Goal: Check status: Check status

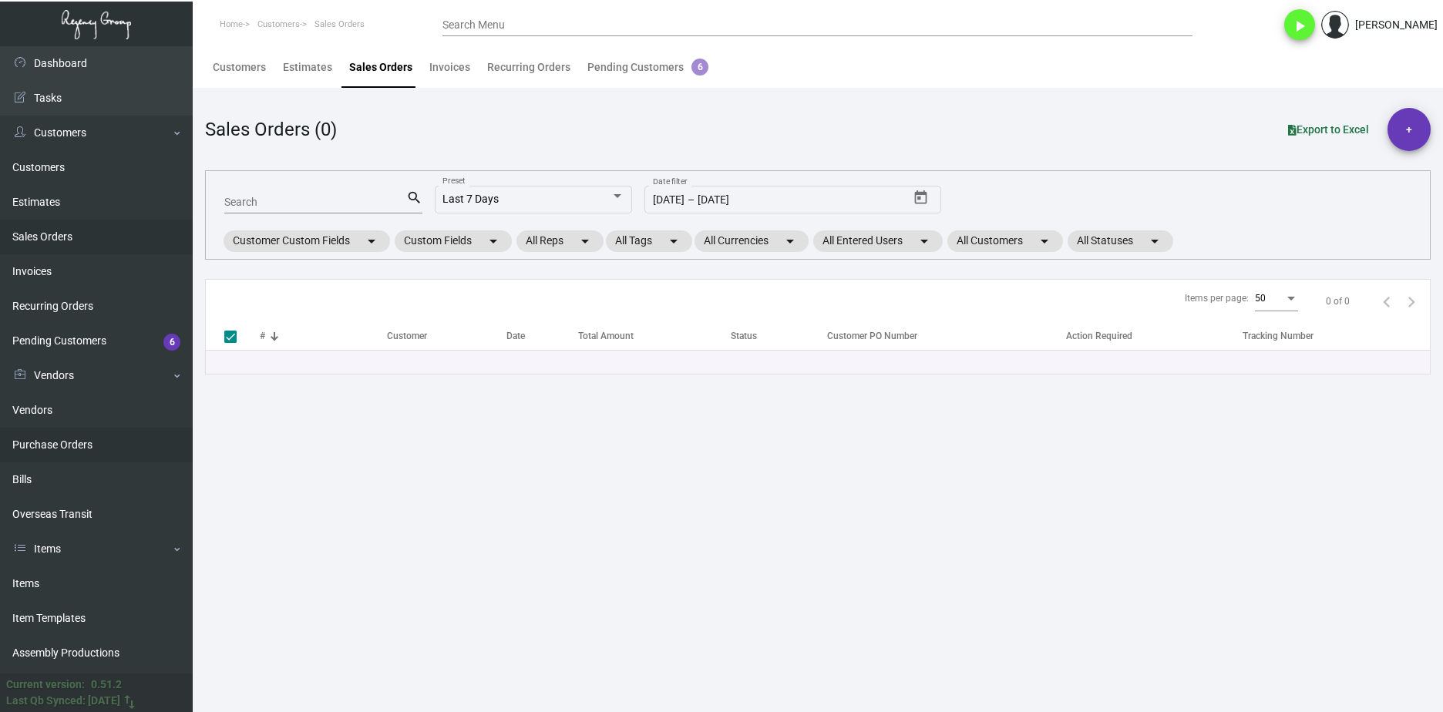
click at [89, 446] on link "Purchase Orders" at bounding box center [96, 445] width 193 height 35
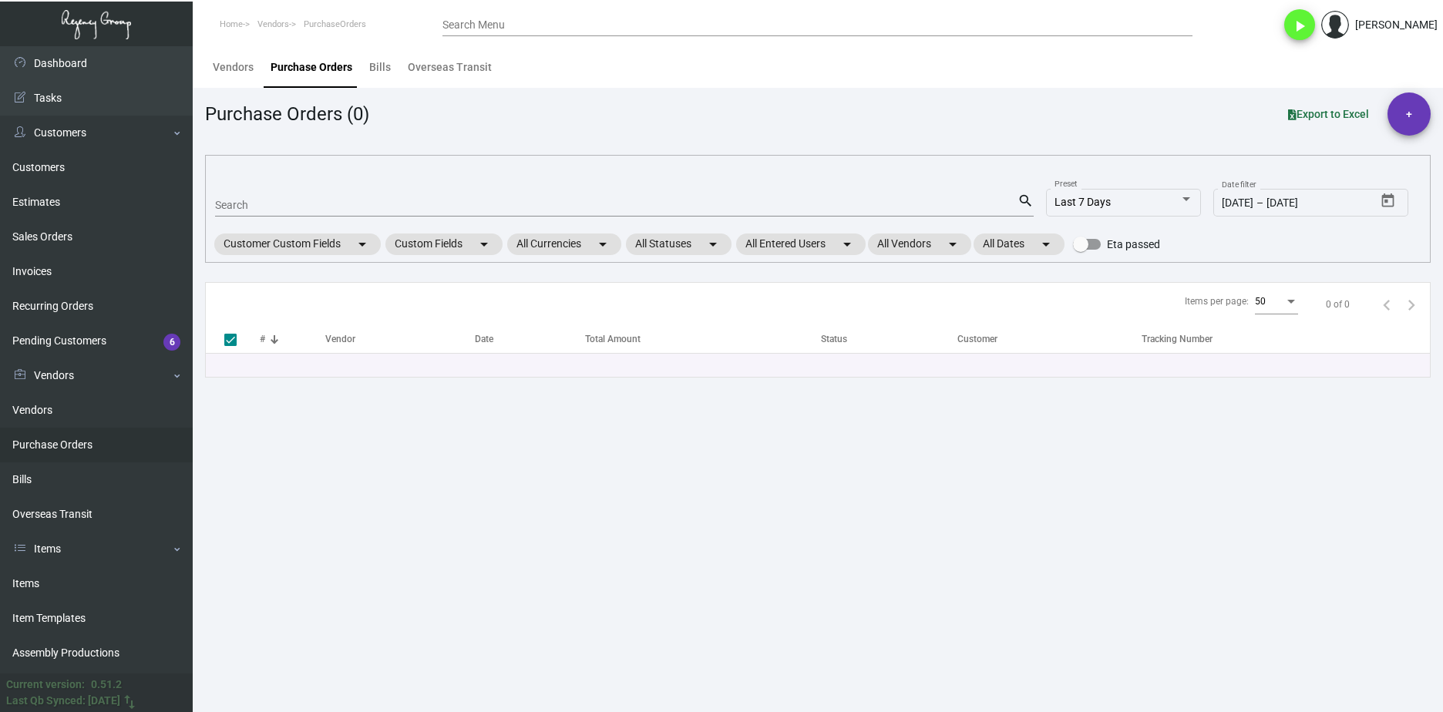
click at [332, 198] on div "Search" at bounding box center [616, 205] width 803 height 24
paste input "76924"
type input "76924"
checkbox input "false"
type input "76924"
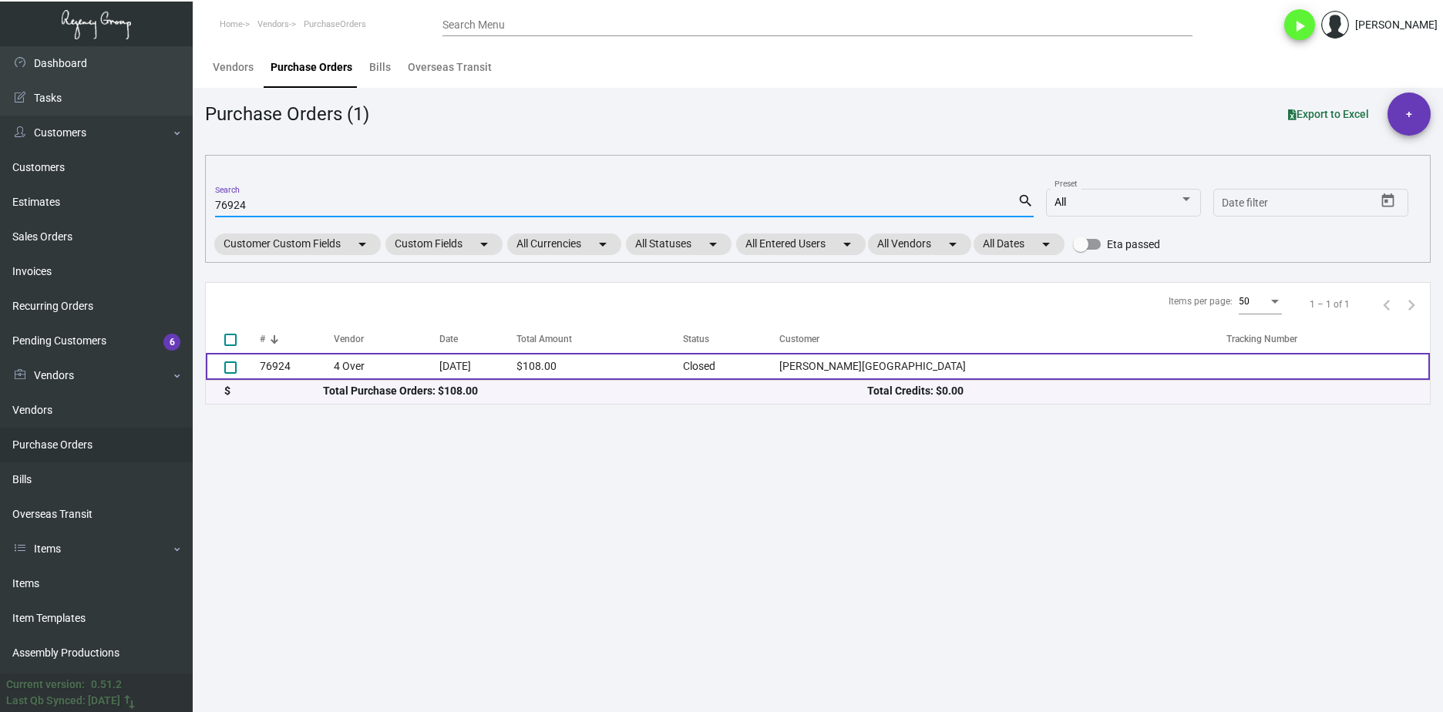
click at [398, 366] on td "4 Over" at bounding box center [387, 366] width 106 height 27
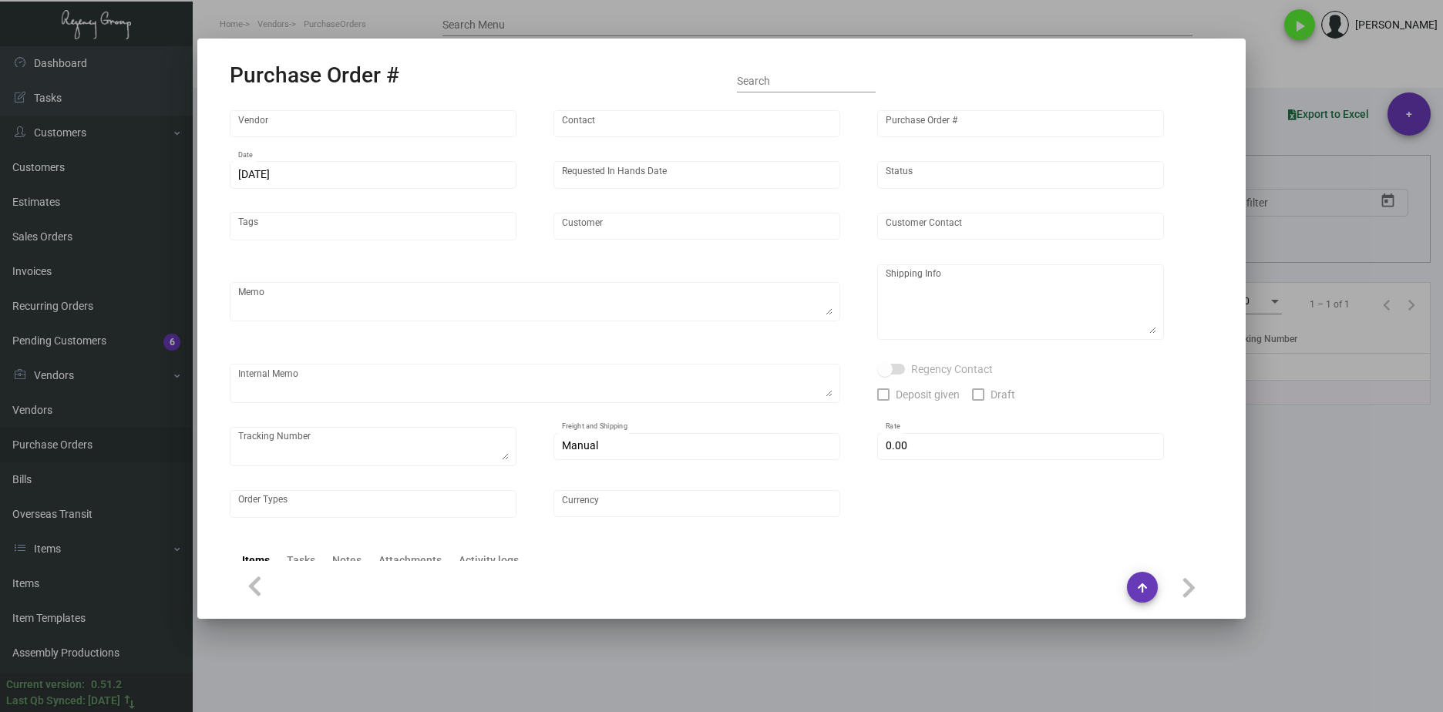
type input "4 Over"
type input "76924"
type input "[DATE]"
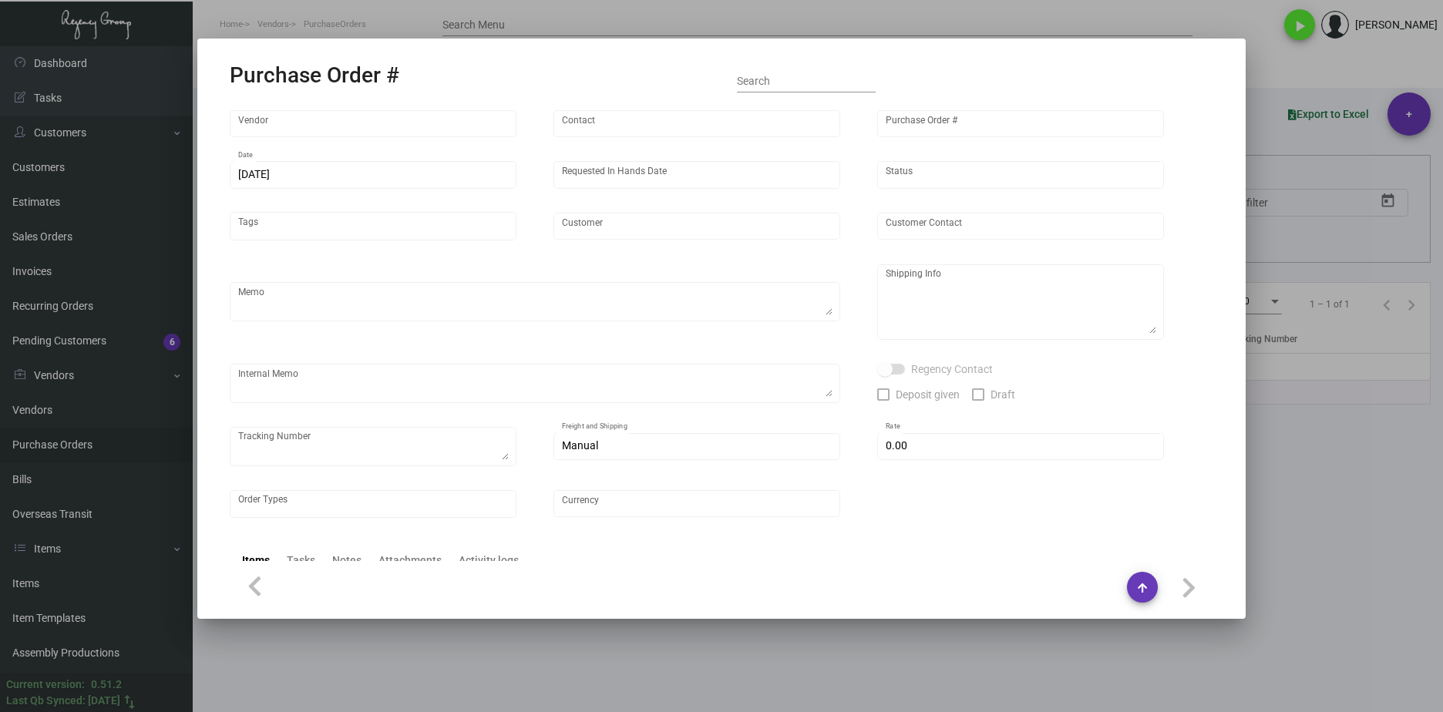
type input "[PERSON_NAME][GEOGRAPHIC_DATA]"
type input "[PERSON_NAME]"
type textarea "[PERSON_NAME][GEOGRAPHIC_DATA][PERSON_NAME] [STREET_ADDRESS][US_STATE]"
type input "$ 0.00"
type input "United States Dollar $"
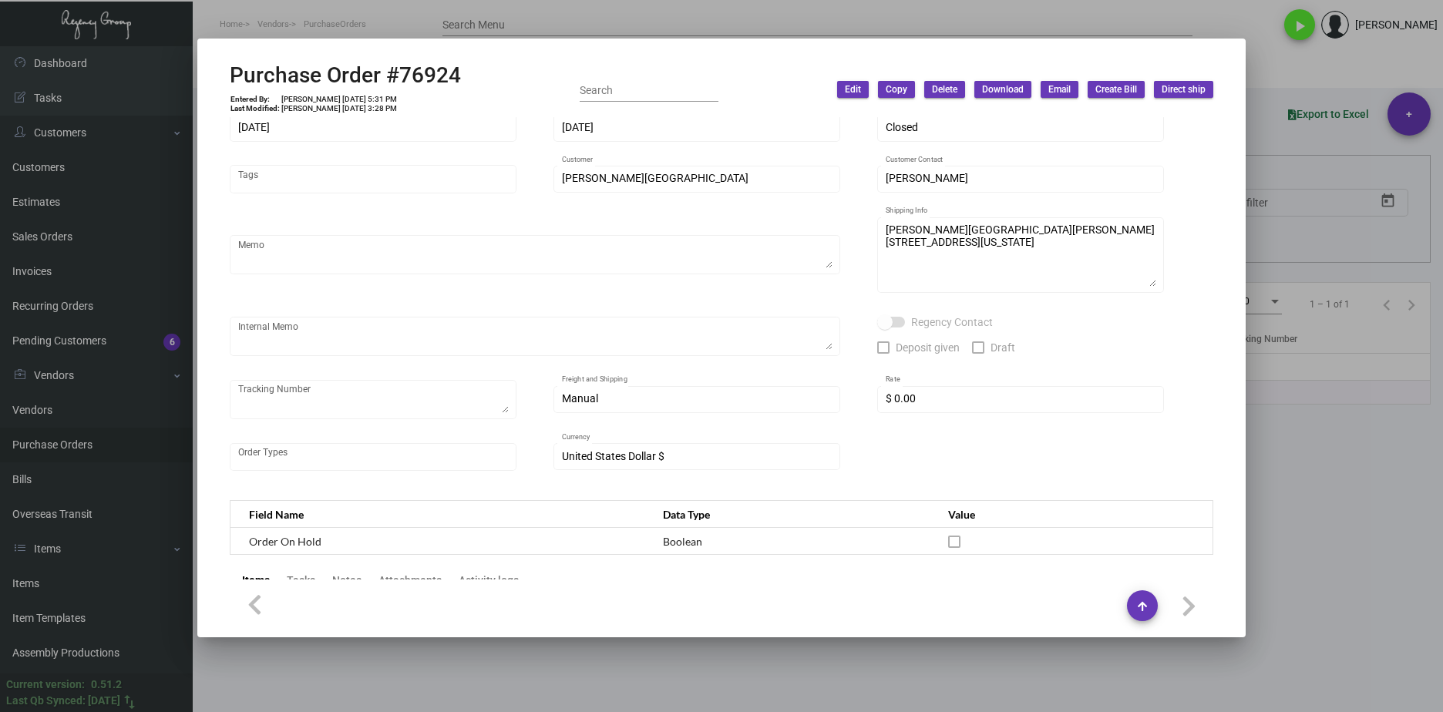
scroll to position [308, 0]
